Goal: Task Accomplishment & Management: Use online tool/utility

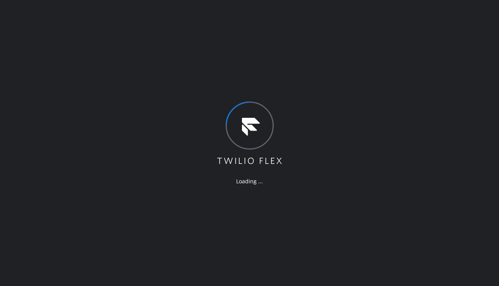
click at [472, 229] on div "Loading ..." at bounding box center [249, 143] width 499 height 286
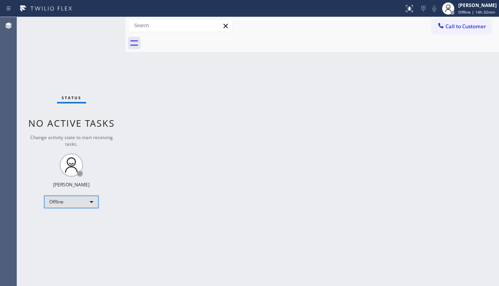
click at [76, 204] on div "Offline" at bounding box center [71, 202] width 54 height 12
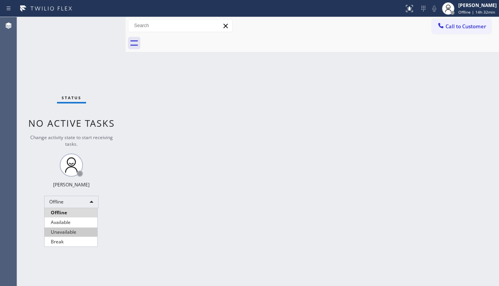
click at [66, 233] on li "Unavailable" at bounding box center [71, 232] width 53 height 9
click at [181, 228] on div "Back to Dashboard Change Sender ID Customers Technicians Select a contact Outbo…" at bounding box center [312, 151] width 373 height 269
click at [300, 190] on div "Back to Dashboard Change Sender ID Customers Technicians Select a contact Outbo…" at bounding box center [312, 151] width 373 height 269
drag, startPoint x: 472, startPoint y: 24, endPoint x: 454, endPoint y: 30, distance: 18.9
click at [472, 24] on span "Call to Customer" at bounding box center [465, 26] width 41 height 7
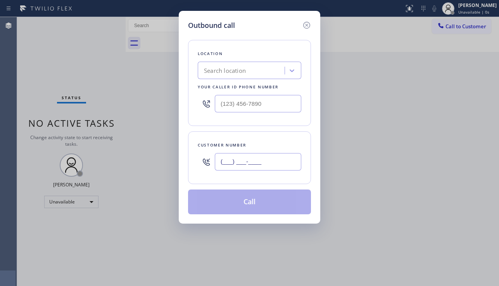
click at [257, 154] on input "(___) ___-____" at bounding box center [258, 161] width 86 height 17
paste input "914) 417-1842"
type input "[PHONE_NUMBER]"
click at [249, 98] on input "(___) ___-____" at bounding box center [258, 103] width 86 height 17
paste input "888) 527-1246"
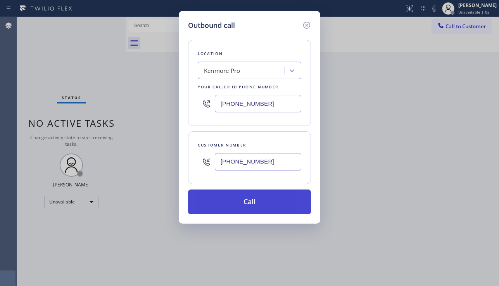
type input "[PHONE_NUMBER]"
click at [243, 203] on button "Call" at bounding box center [249, 202] width 123 height 25
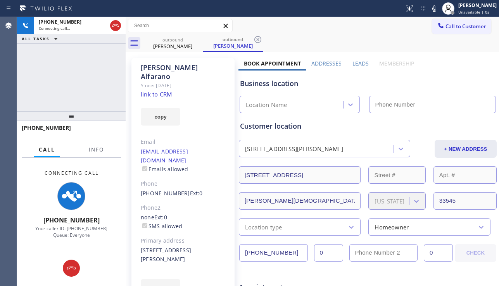
click at [352, 65] on label "Leads" at bounding box center [360, 63] width 16 height 7
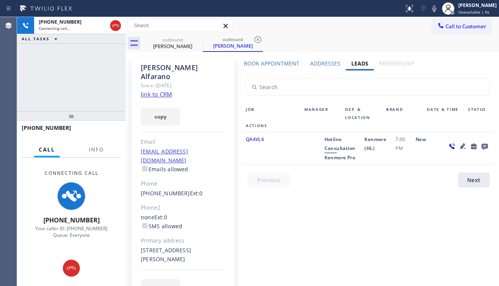
click at [460, 144] on icon at bounding box center [462, 145] width 5 height 5
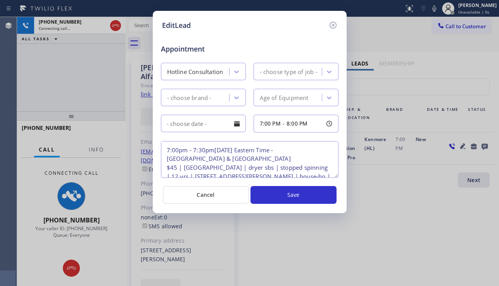
type textarea "7:00pm - 7:30pm[DATE] Eastern Time - [GEOGRAPHIC_DATA] & [GEOGRAPHIC_DATA] $45 …"
click at [330, 24] on icon at bounding box center [332, 25] width 9 height 9
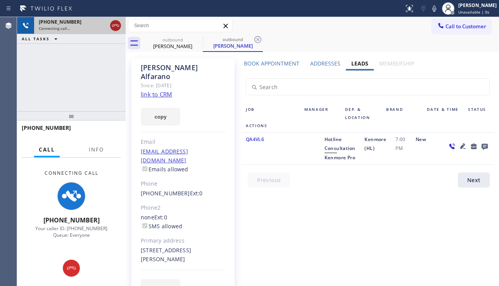
click at [117, 27] on icon at bounding box center [115, 25] width 9 height 9
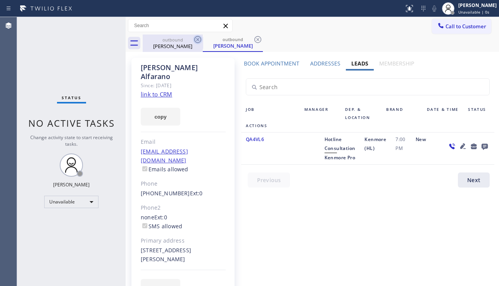
click at [197, 39] on icon at bounding box center [197, 39] width 9 height 9
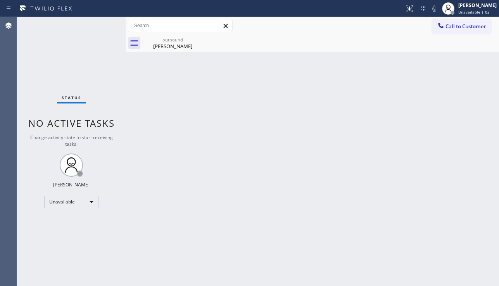
click at [0, 0] on icon at bounding box center [0, 0] width 0 height 0
drag, startPoint x: 466, startPoint y: 31, endPoint x: 447, endPoint y: 46, distance: 23.8
click at [466, 31] on button "Call to Customer" at bounding box center [461, 26] width 59 height 15
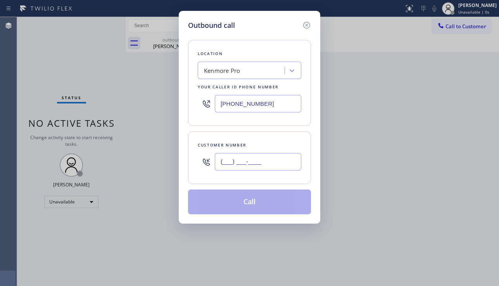
click at [246, 157] on input "(___) ___-____" at bounding box center [258, 161] width 86 height 17
paste input "786) 957-6226"
type input "[PHONE_NUMBER]"
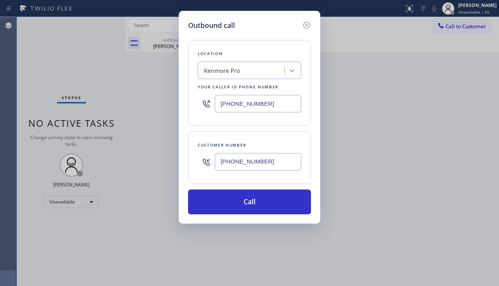
drag, startPoint x: 270, startPoint y: 103, endPoint x: 221, endPoint y: 109, distance: 49.1
click at [221, 109] on input "[PHONE_NUMBER]" at bounding box center [258, 103] width 86 height 17
paste input "786) 465-5241"
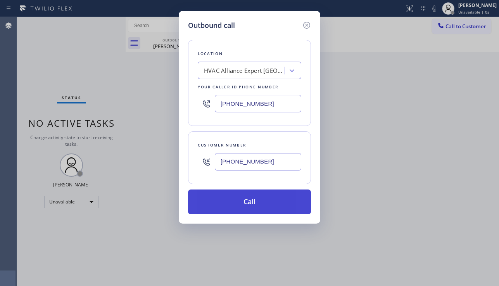
type input "[PHONE_NUMBER]"
click at [257, 202] on button "Call" at bounding box center [249, 202] width 123 height 25
click at [242, 207] on button "Call" at bounding box center [249, 202] width 123 height 25
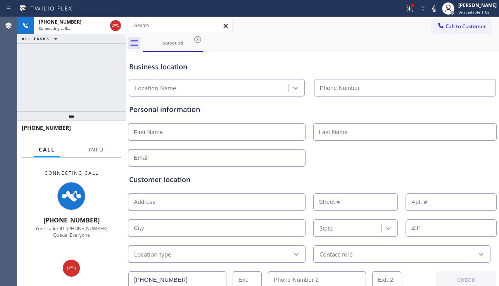
type input "[PHONE_NUMBER]"
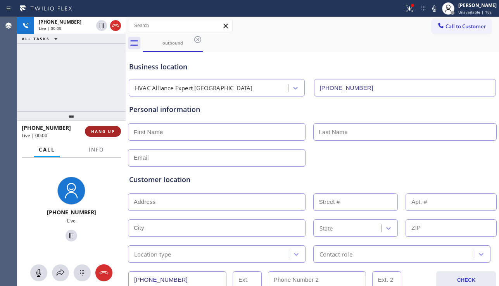
click at [105, 130] on span "HANG UP" at bounding box center [103, 131] width 24 height 5
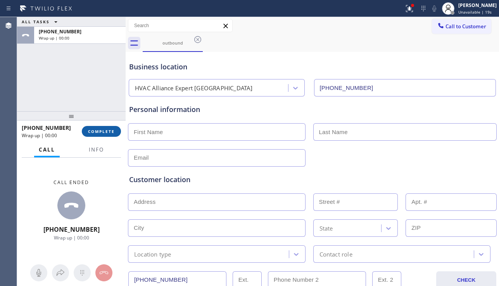
click at [105, 130] on span "COMPLETE" at bounding box center [101, 131] width 27 height 5
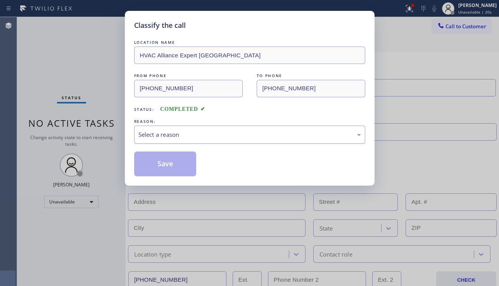
click at [233, 134] on div "Select a reason" at bounding box center [249, 134] width 222 height 9
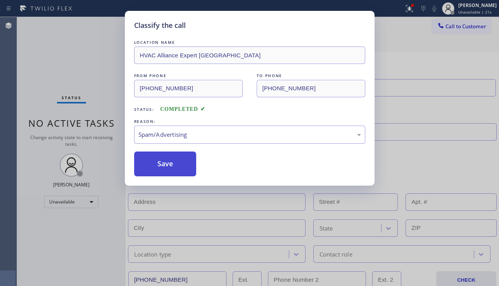
click at [160, 157] on button "Save" at bounding box center [165, 164] width 62 height 25
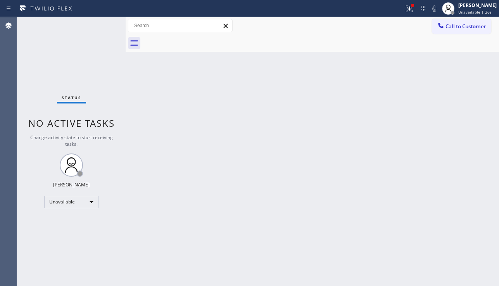
click at [152, 146] on div "Back to Dashboard Change Sender ID Customers Technicians Select a contact Outbo…" at bounding box center [312, 151] width 373 height 269
click at [228, 183] on div "Back to Dashboard Change Sender ID Customers Technicians Select a contact Outbo…" at bounding box center [312, 151] width 373 height 269
click at [457, 224] on div "Back to Dashboard Change Sender ID Customers Technicians Select a contact Outbo…" at bounding box center [312, 151] width 373 height 269
click at [266, 205] on div "Back to Dashboard Change Sender ID Customers Technicians Select a contact Outbo…" at bounding box center [312, 151] width 373 height 269
